Goal: Find specific page/section: Find specific page/section

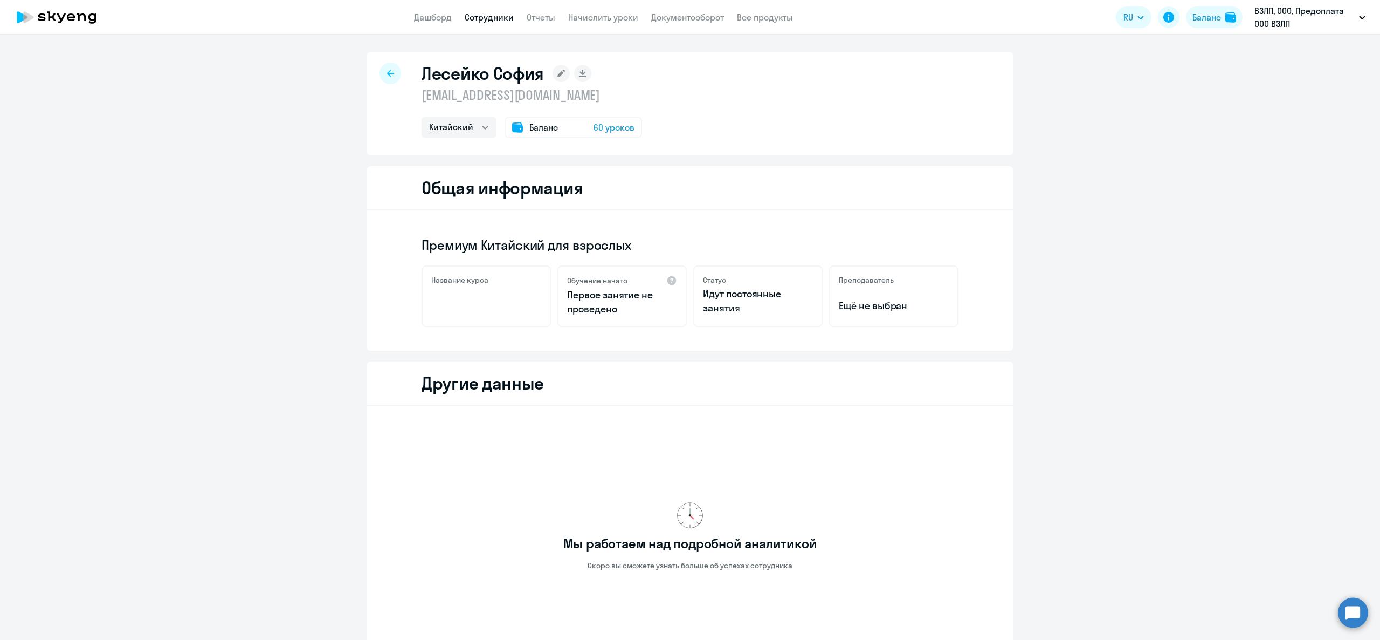
select select "chinese"
click at [266, 343] on ng-component "[PERSON_NAME] [PERSON_NAME][EMAIL_ADDRESS][DOMAIN_NAME] Китайский Баланс 60 уро…" at bounding box center [690, 403] width 1380 height 702
click at [432, 16] on link "Дашборд" at bounding box center [433, 17] width 38 height 11
